Goal: Find specific page/section: Find specific page/section

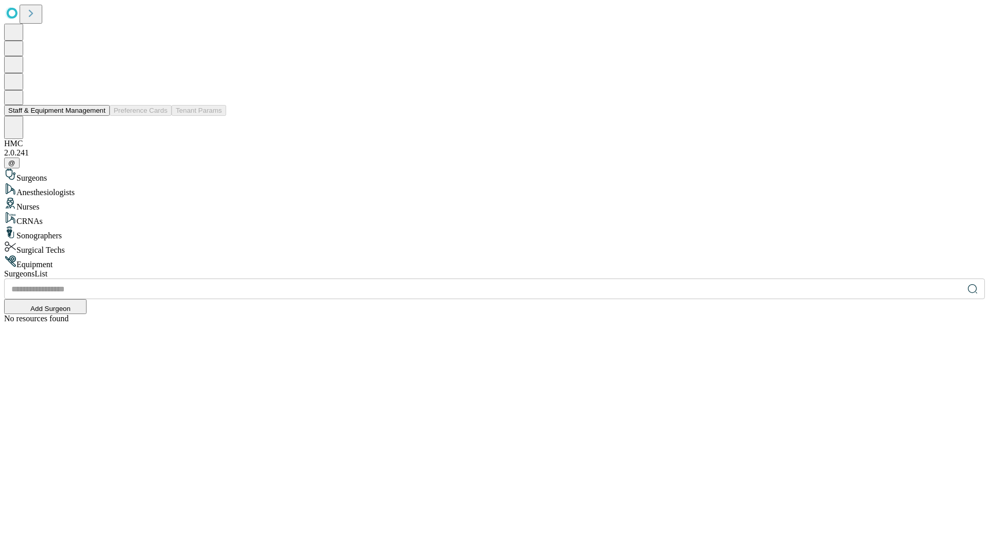
click at [98, 116] on button "Staff & Equipment Management" at bounding box center [57, 110] width 106 height 11
